Goal: Entertainment & Leisure: Consume media (video, audio)

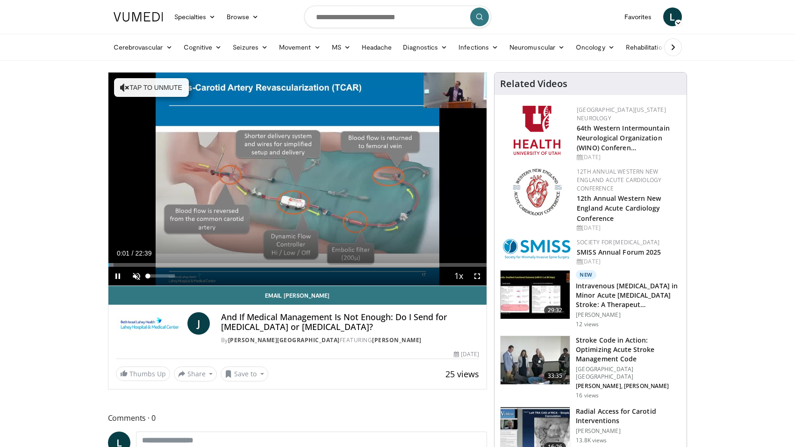
click at [136, 274] on span "Video Player" at bounding box center [136, 275] width 19 height 19
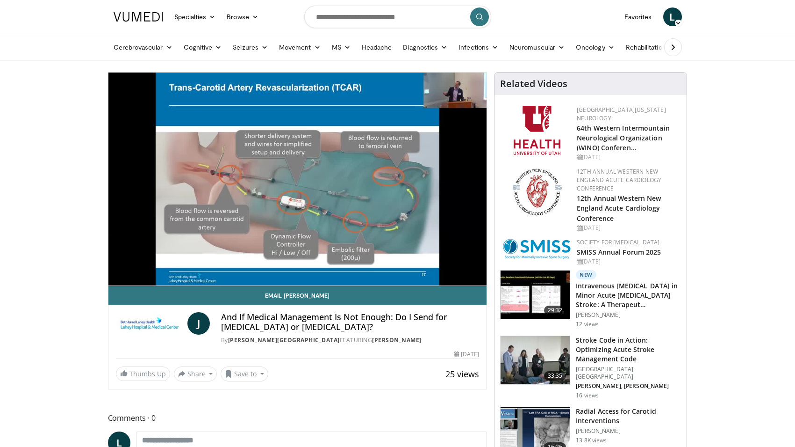
scroll to position [4, 0]
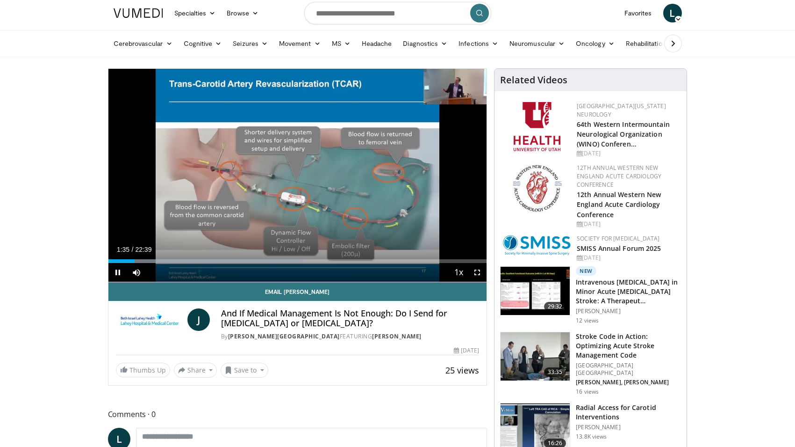
click at [477, 270] on span "Video Player" at bounding box center [477, 272] width 19 height 19
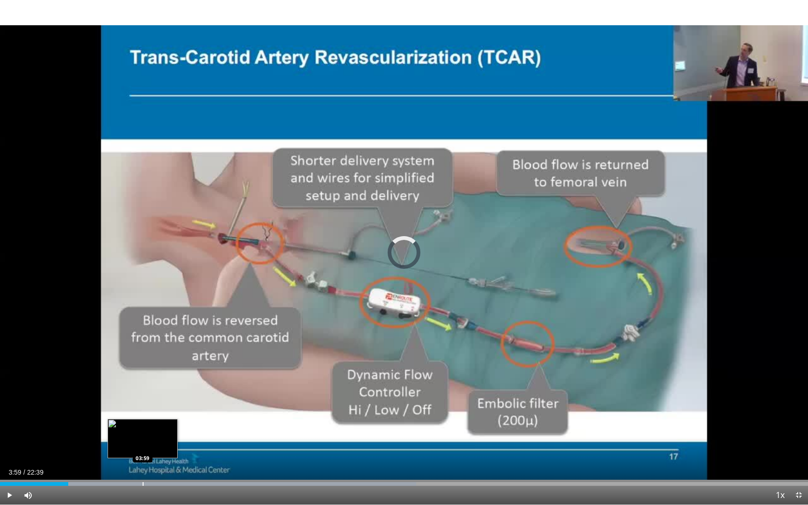
click at [143, 446] on div "Progress Bar" at bounding box center [143, 484] width 1 height 4
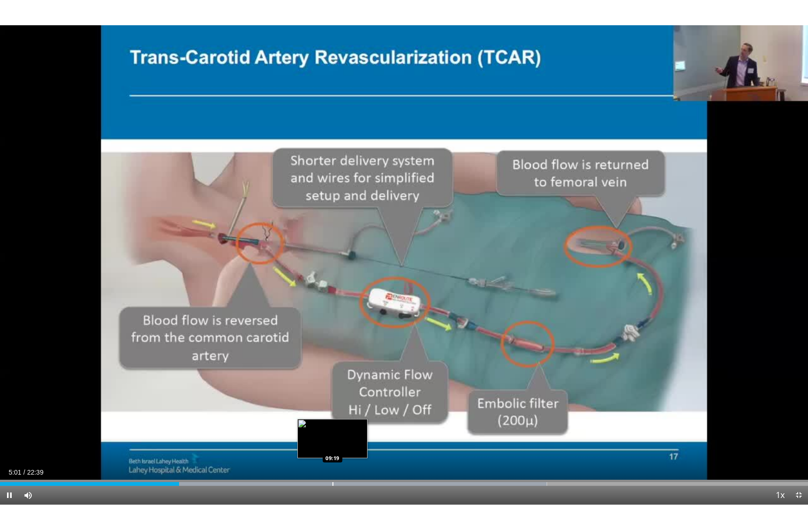
click at [332, 446] on div "Progress Bar" at bounding box center [332, 484] width 1 height 4
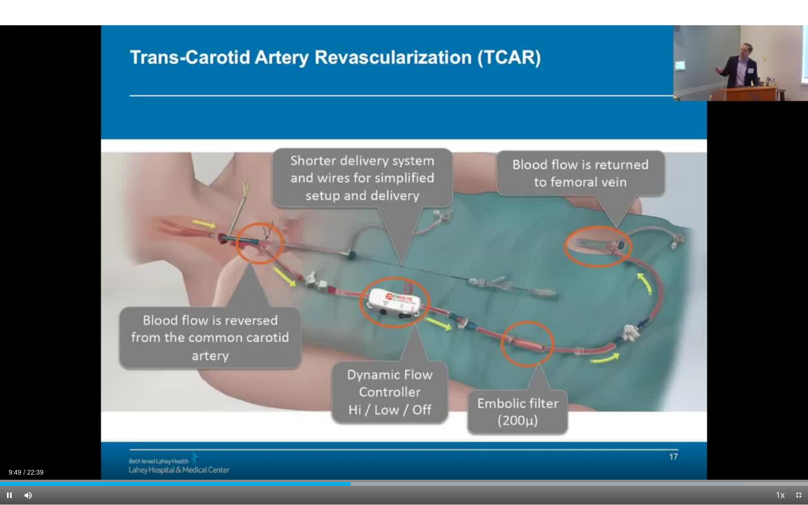
click at [795, 446] on span "Video Player" at bounding box center [798, 495] width 19 height 19
